Goal: Task Accomplishment & Management: Use online tool/utility

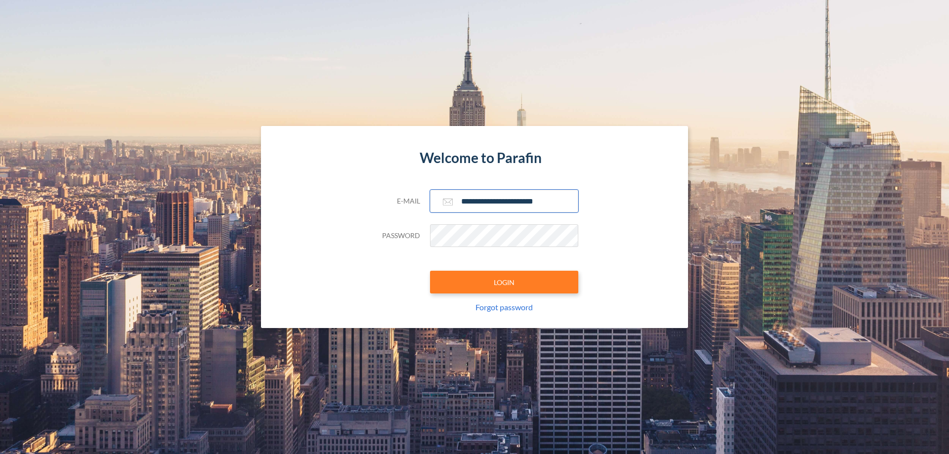
type input "**********"
click at [504, 282] on button "LOGIN" at bounding box center [504, 282] width 148 height 23
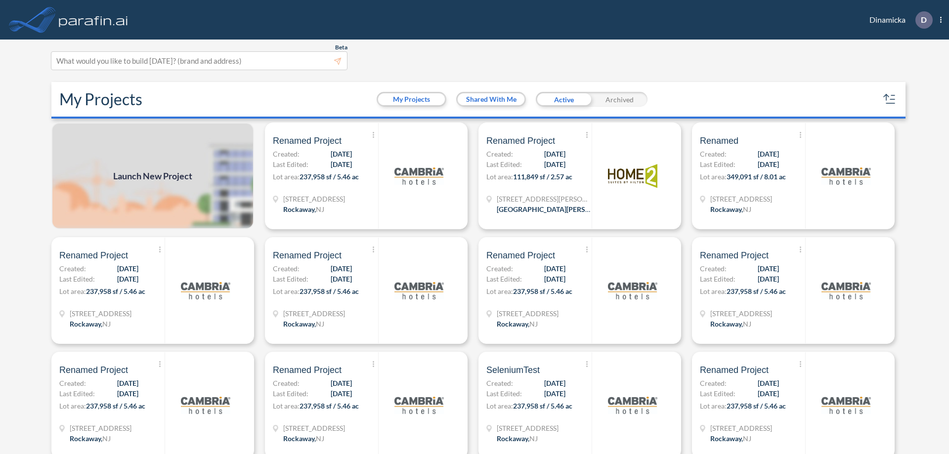
scroll to position [2, 0]
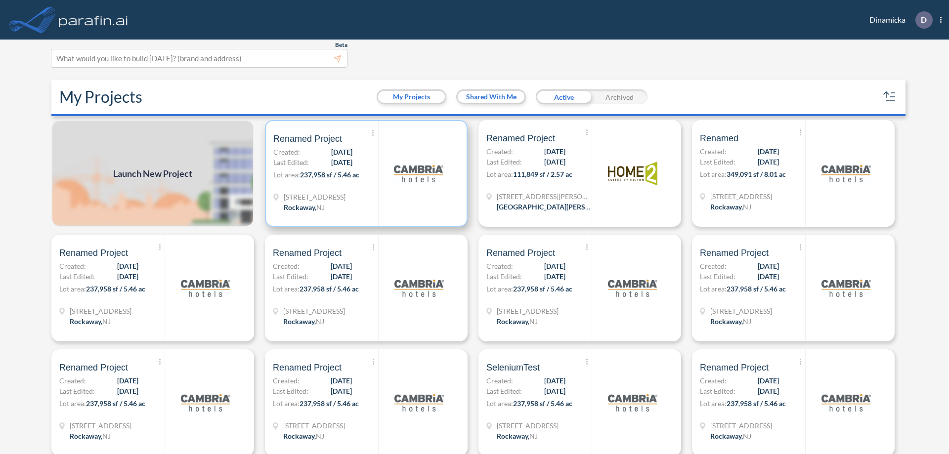
click at [364, 173] on p "Lot area: 237,958 sf / 5.46 ac" at bounding box center [325, 176] width 105 height 14
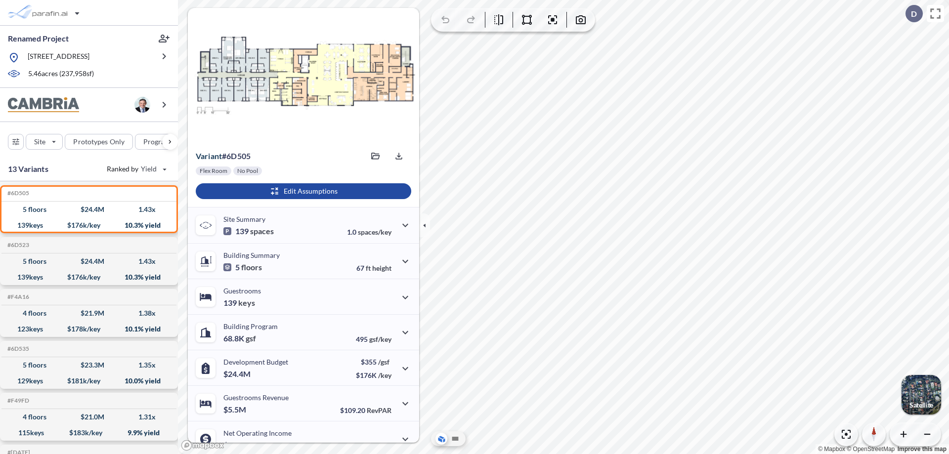
scroll to position [50, 0]
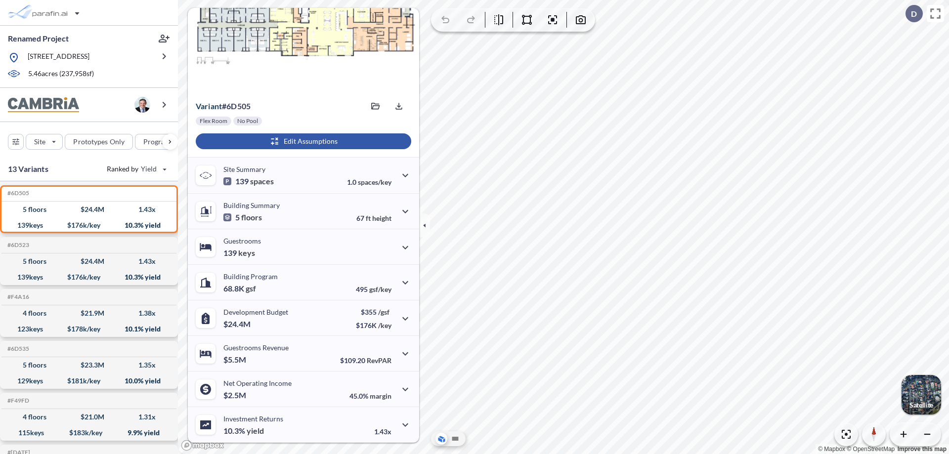
click at [302, 141] on div "button" at bounding box center [303, 141] width 215 height 16
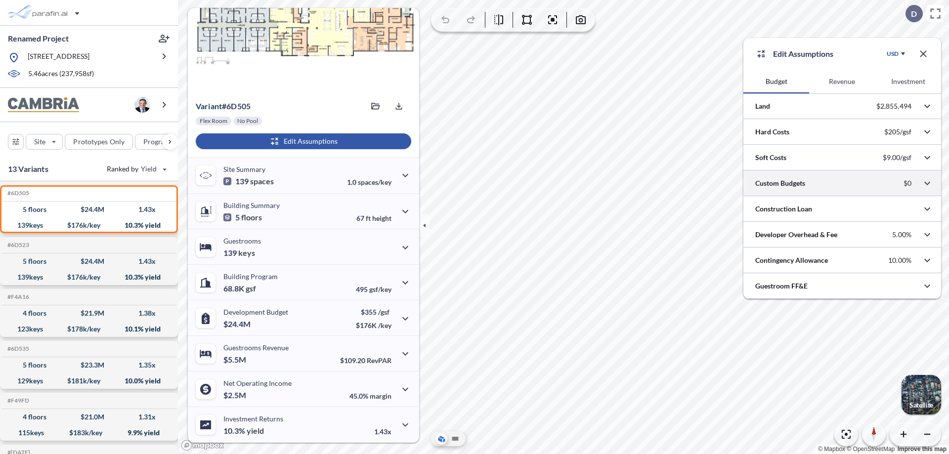
click at [842, 183] on div at bounding box center [842, 182] width 198 height 25
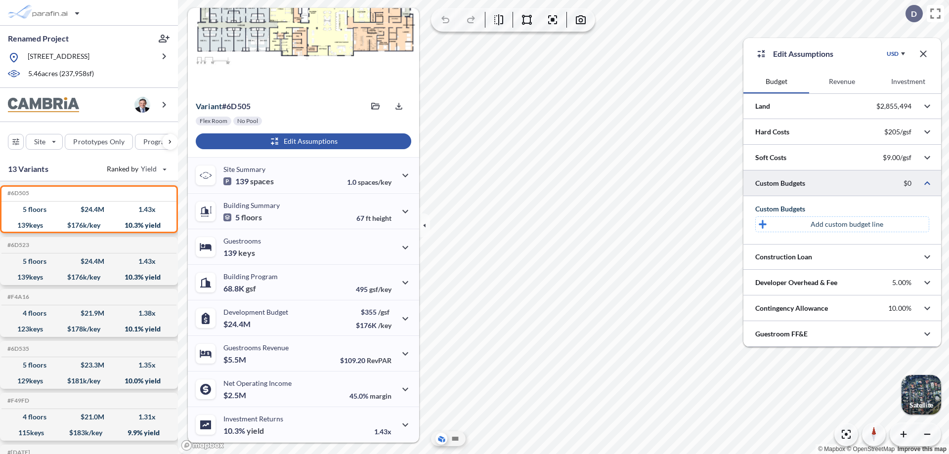
click at [846, 224] on p "Add custom budget line" at bounding box center [846, 224] width 73 height 10
